Goal: Navigation & Orientation: Find specific page/section

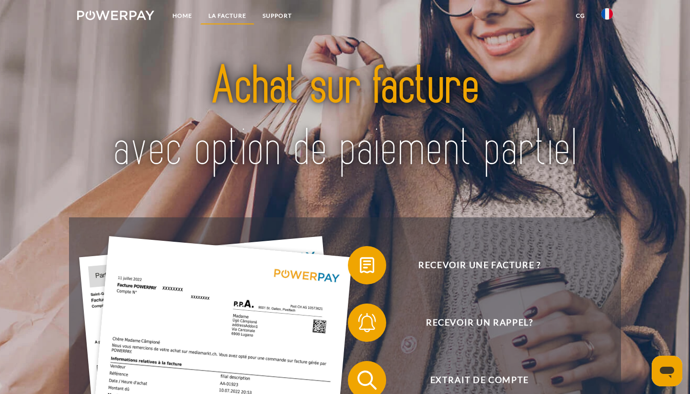
click at [221, 19] on link "LA FACTURE" at bounding box center [227, 15] width 54 height 17
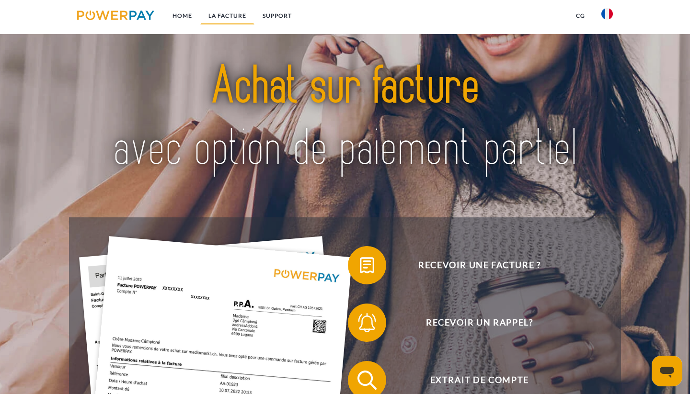
scroll to position [668, 0]
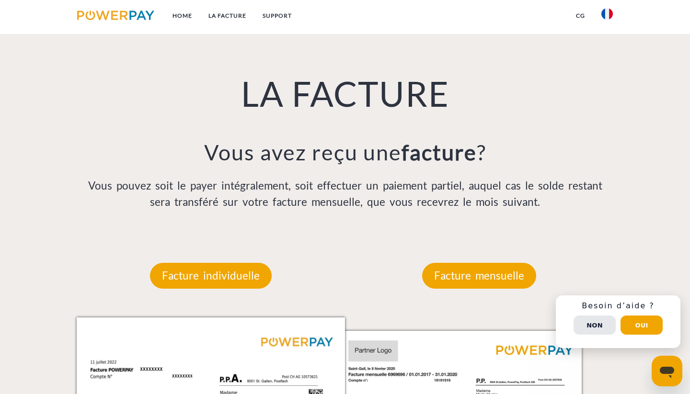
click at [608, 14] on img at bounding box center [607, 14] width 12 height 12
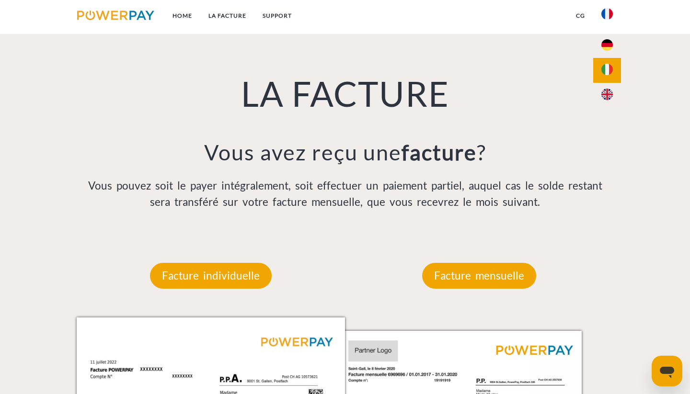
click at [599, 68] on link at bounding box center [607, 70] width 28 height 24
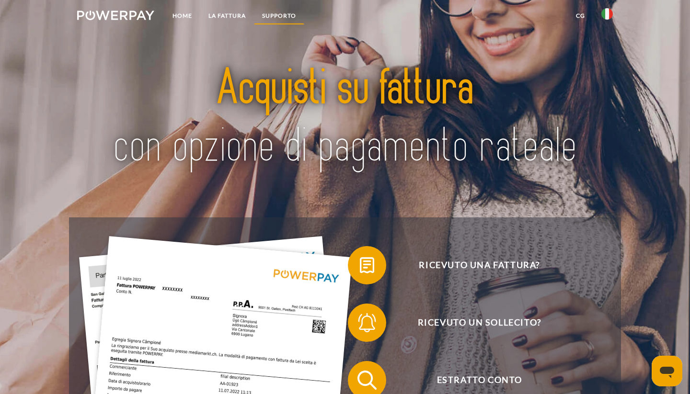
click at [282, 20] on link "Supporto" at bounding box center [279, 15] width 50 height 17
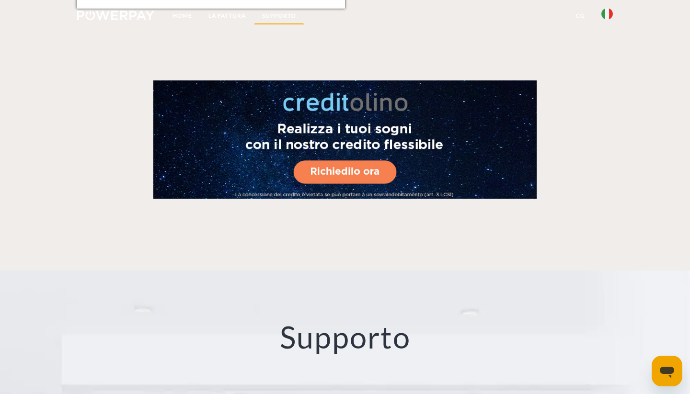
scroll to position [1628, 0]
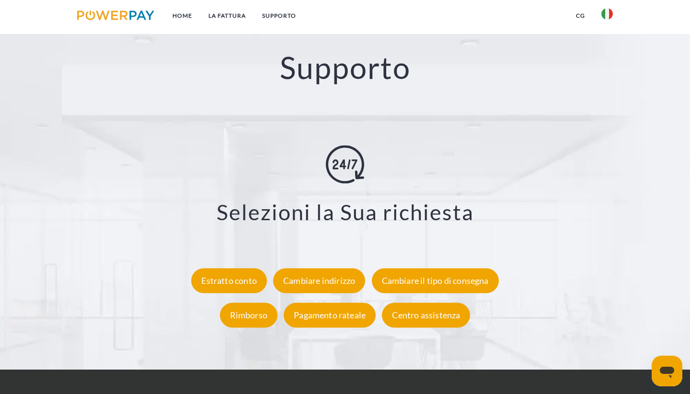
click at [134, 13] on img at bounding box center [115, 16] width 77 height 10
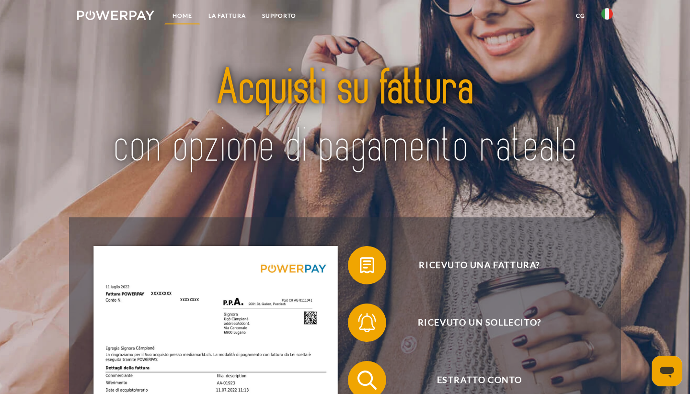
click at [178, 15] on link "Home" at bounding box center [182, 15] width 36 height 17
click at [181, 25] on ul "Home LA FATTURA Supporto" at bounding box center [186, 17] width 235 height 34
click at [187, 17] on link "Home" at bounding box center [182, 15] width 36 height 17
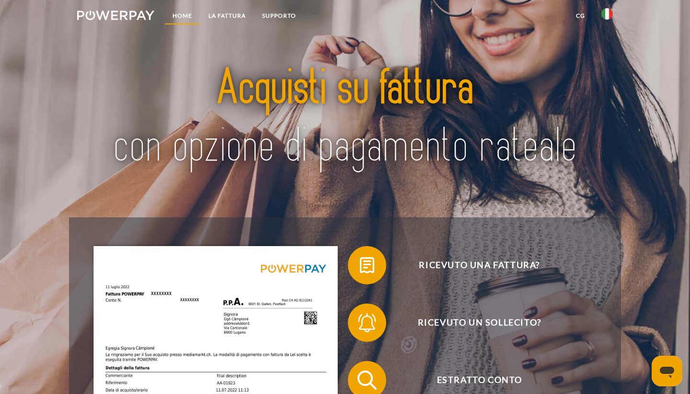
click at [187, 17] on link "Home" at bounding box center [182, 15] width 36 height 17
click at [242, 16] on link "LA FATTURA" at bounding box center [227, 15] width 54 height 17
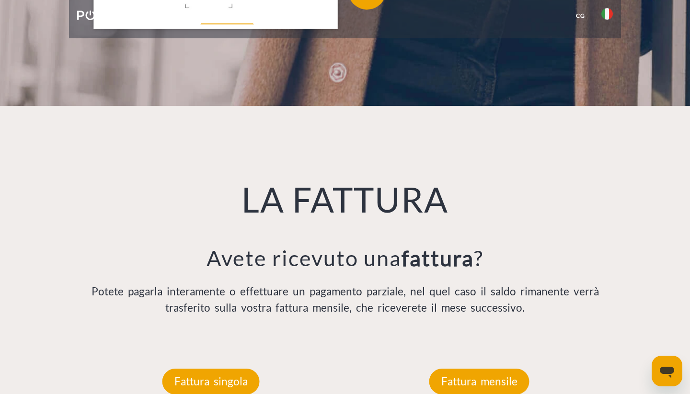
scroll to position [668, 0]
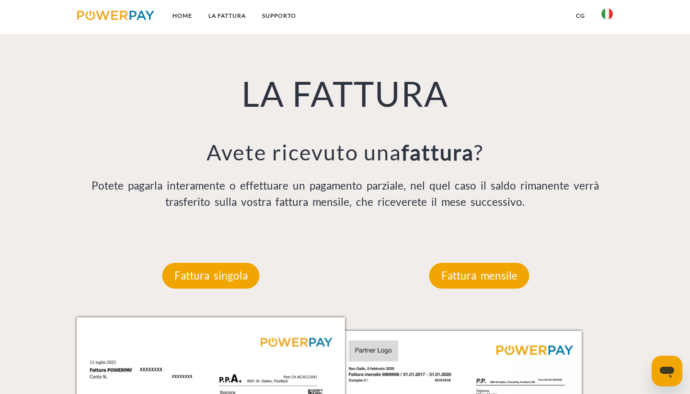
click at [601, 18] on link at bounding box center [607, 16] width 28 height 19
click at [574, 23] on link "CG" at bounding box center [580, 15] width 25 height 17
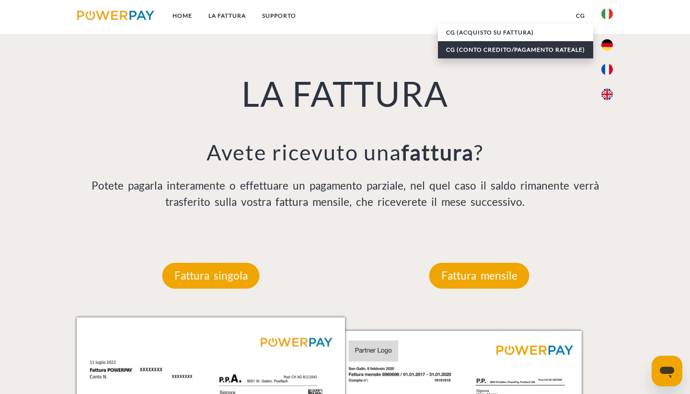
click at [554, 48] on link "CG (Conto Credito/Pagamento rateale)" at bounding box center [515, 49] width 155 height 17
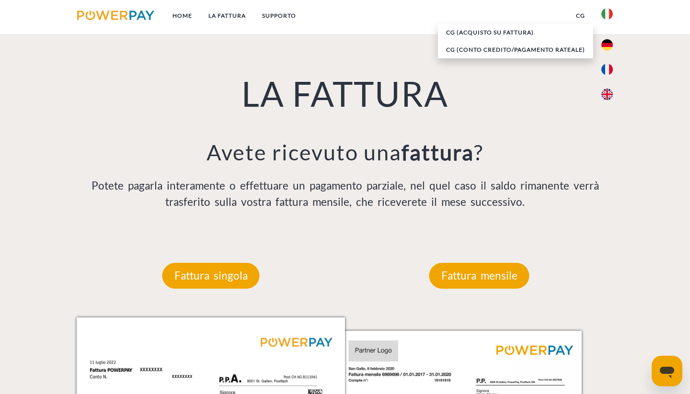
click at [133, 14] on img at bounding box center [115, 16] width 77 height 10
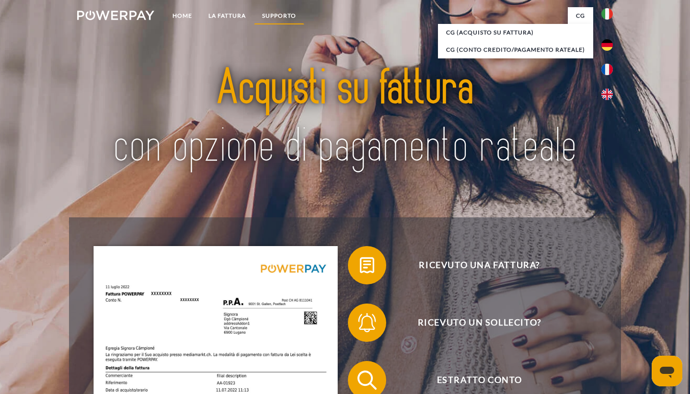
click at [276, 14] on link "Supporto" at bounding box center [279, 15] width 50 height 17
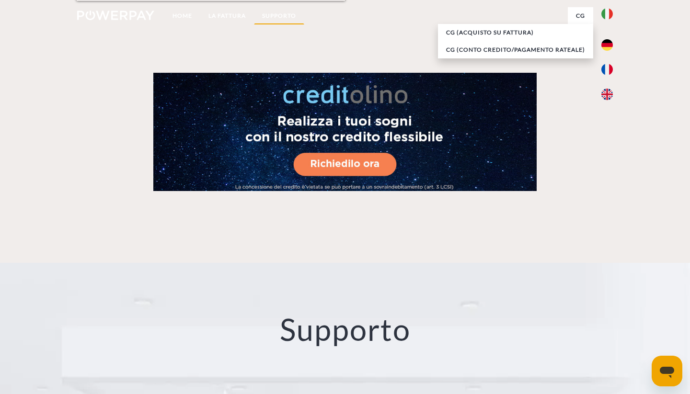
scroll to position [1625, 0]
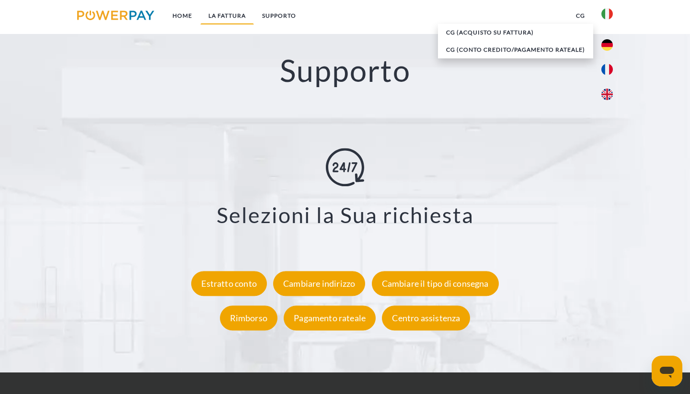
click at [236, 19] on link "LA FATTURA" at bounding box center [227, 15] width 54 height 17
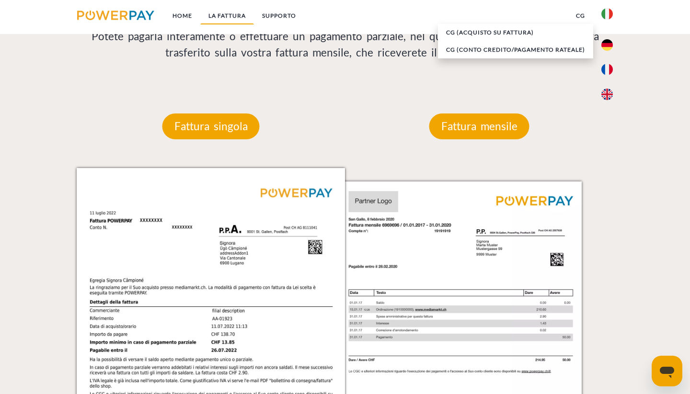
scroll to position [666, 0]
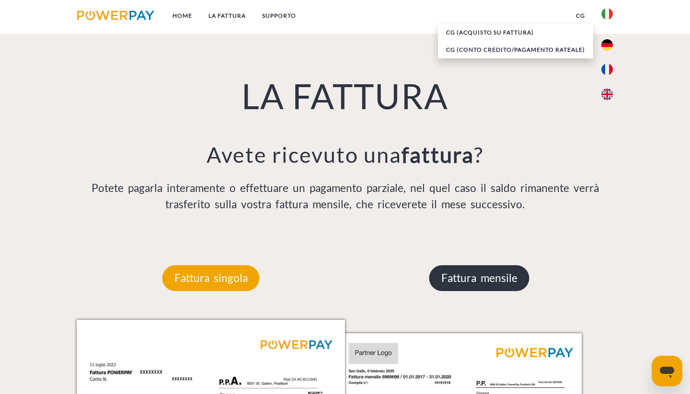
click at [455, 276] on p "Fattura mensile" at bounding box center [479, 278] width 100 height 26
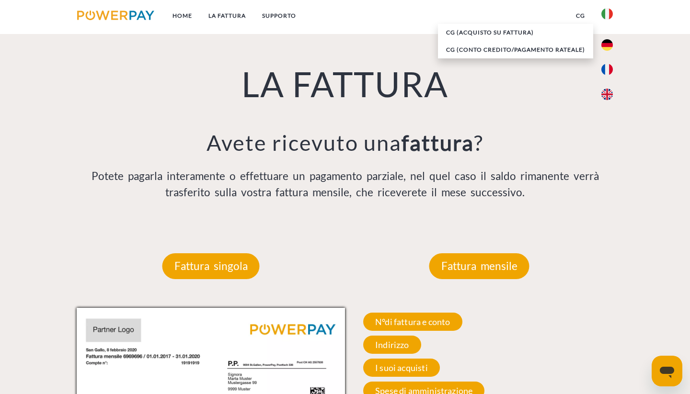
scroll to position [707, 0]
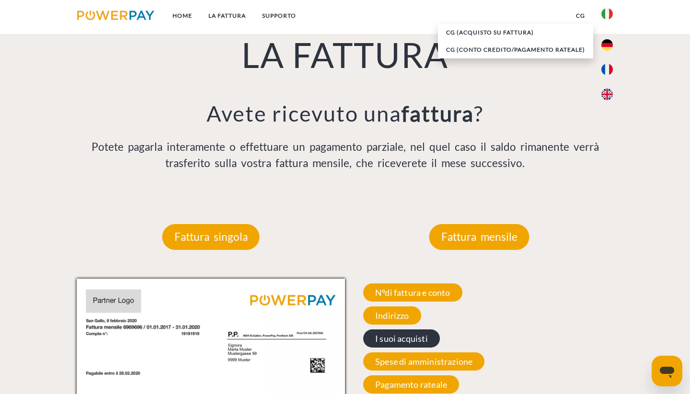
click at [397, 337] on span "I suoi acquisti" at bounding box center [401, 339] width 77 height 18
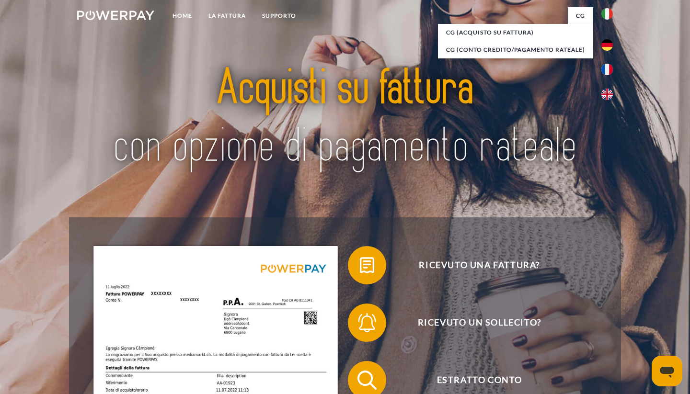
scroll to position [0, 0]
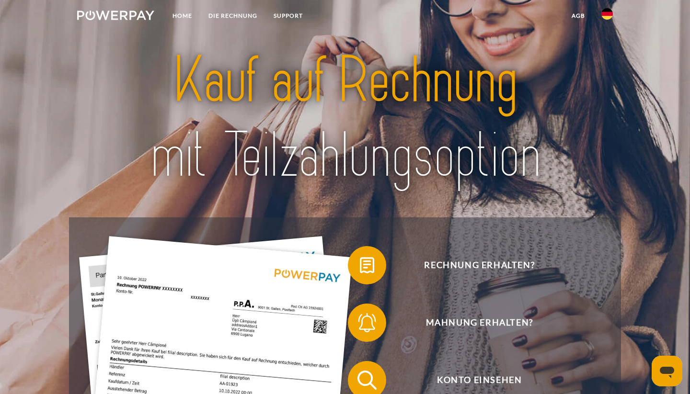
click at [603, 14] on img at bounding box center [607, 14] width 12 height 12
click at [607, 66] on img at bounding box center [607, 70] width 12 height 12
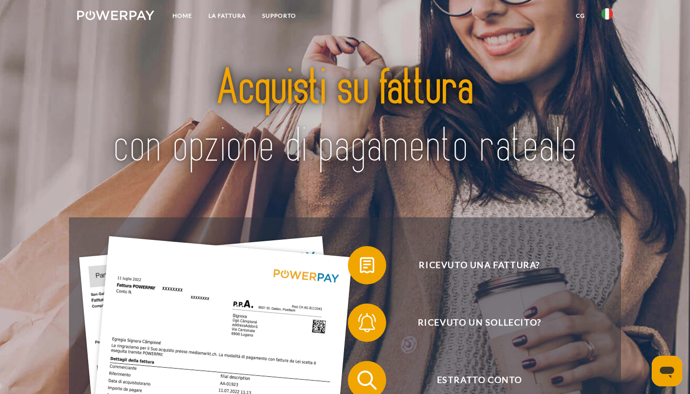
click at [136, 9] on link at bounding box center [115, 17] width 93 height 20
click at [134, 19] on img at bounding box center [115, 16] width 77 height 10
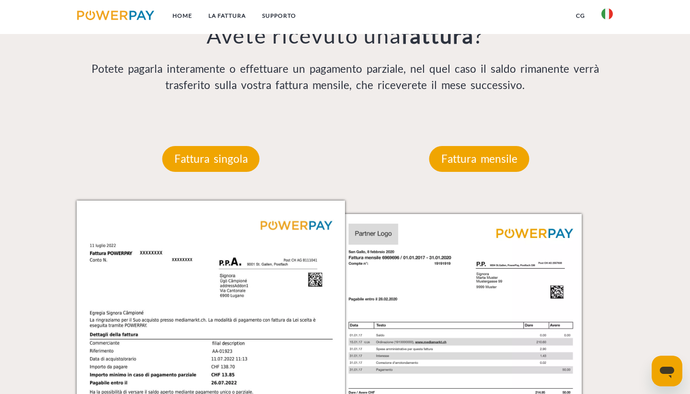
scroll to position [786, 0]
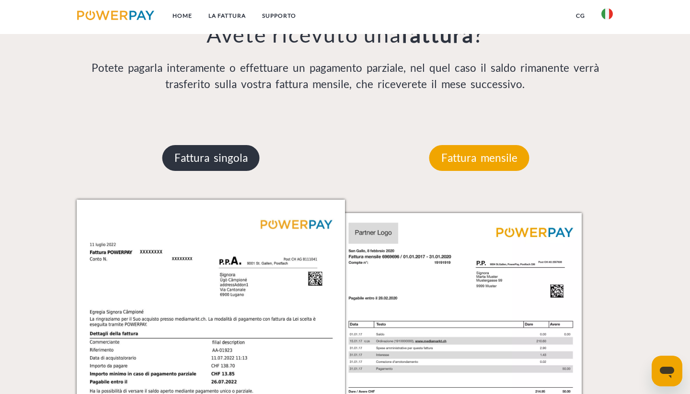
click at [254, 156] on p "Fattura singola" at bounding box center [210, 158] width 97 height 26
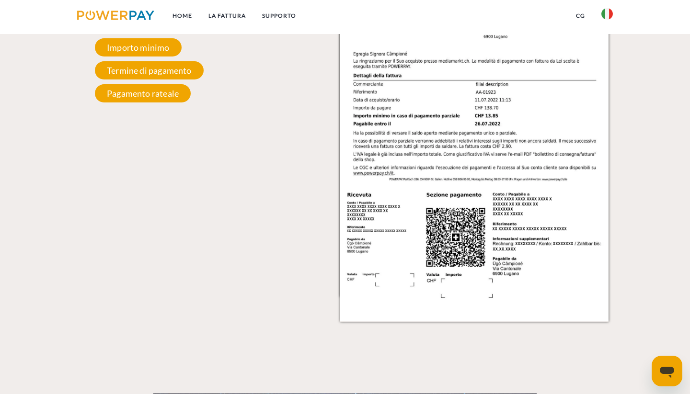
scroll to position [1046, 0]
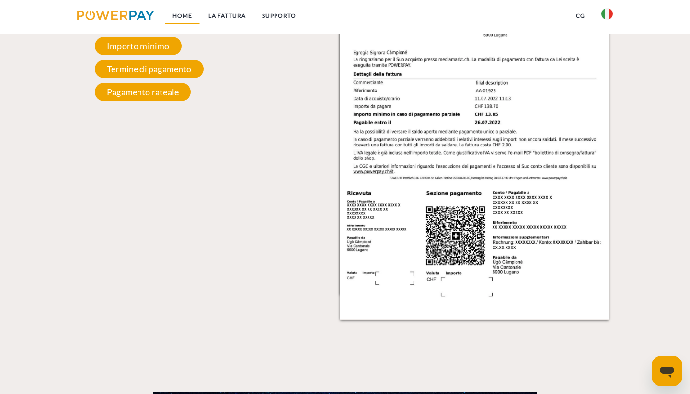
click at [187, 14] on link "Home" at bounding box center [182, 15] width 36 height 17
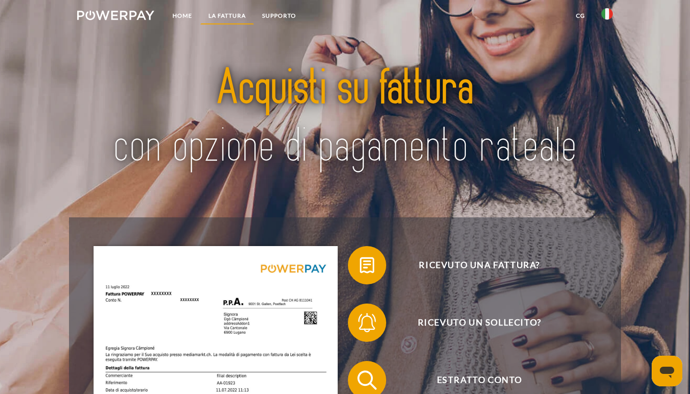
click at [240, 8] on link "LA FATTURA" at bounding box center [227, 15] width 54 height 17
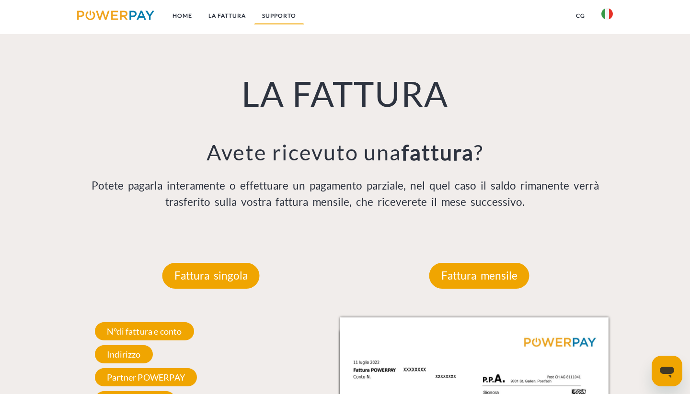
click at [267, 16] on link "Supporto" at bounding box center [279, 15] width 50 height 17
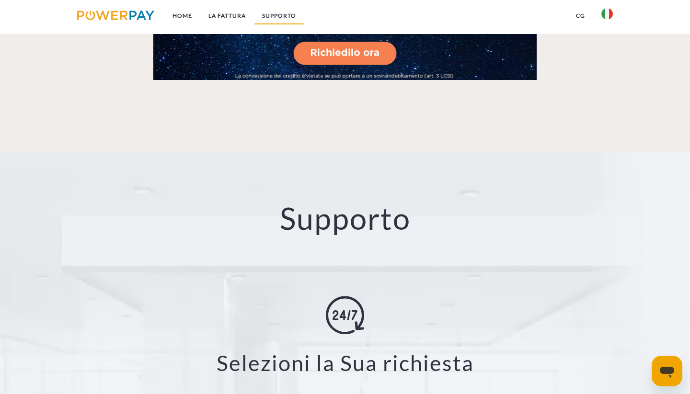
scroll to position [1628, 0]
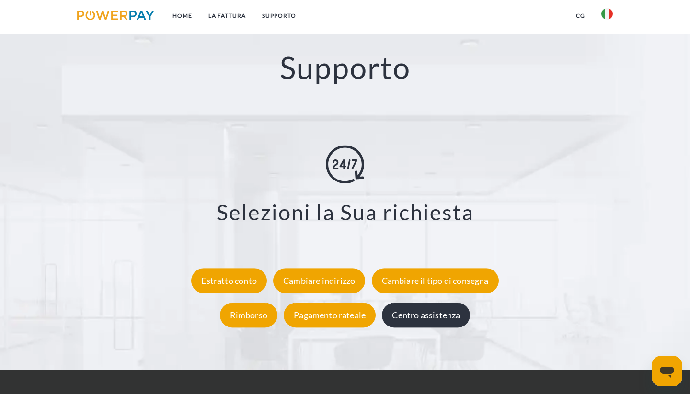
click at [429, 303] on div "Centro assistenza" at bounding box center [426, 315] width 88 height 25
